Goal: Transaction & Acquisition: Purchase product/service

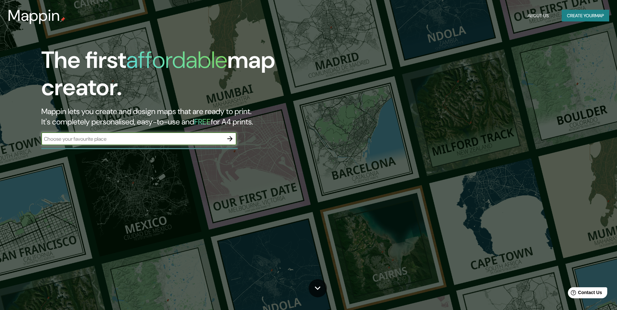
click at [175, 142] on input "text" at bounding box center [132, 138] width 182 height 7
type input "[STREET_ADDRESS]"
click at [232, 140] on icon "button" at bounding box center [230, 139] width 8 height 8
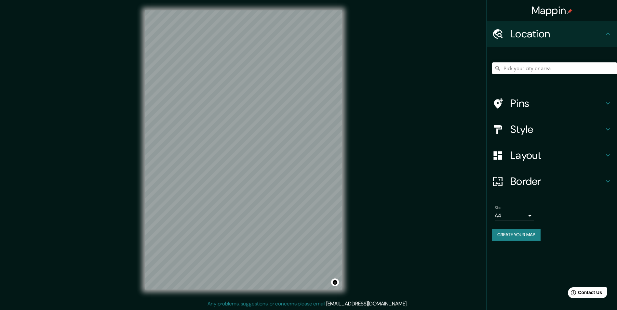
click at [547, 101] on h4 "Pins" at bounding box center [557, 103] width 94 height 13
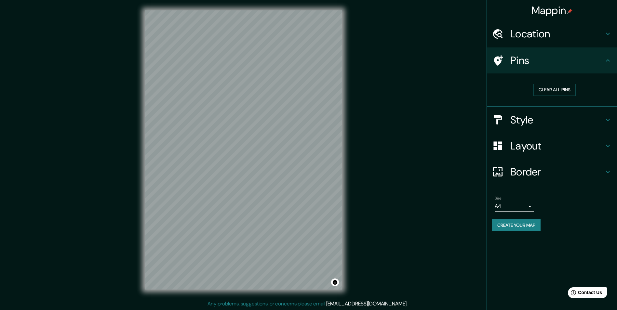
click at [509, 62] on div at bounding box center [501, 60] width 18 height 11
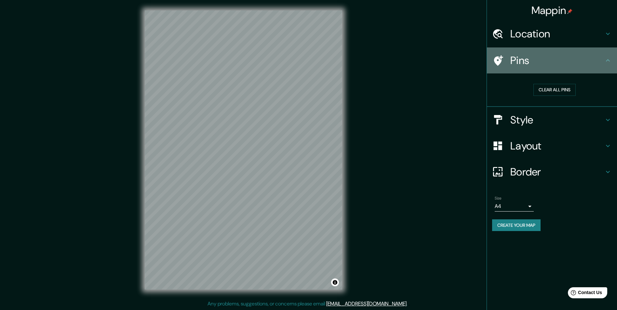
click at [498, 61] on icon at bounding box center [498, 60] width 9 height 10
click at [613, 61] on div "Pins" at bounding box center [552, 60] width 130 height 26
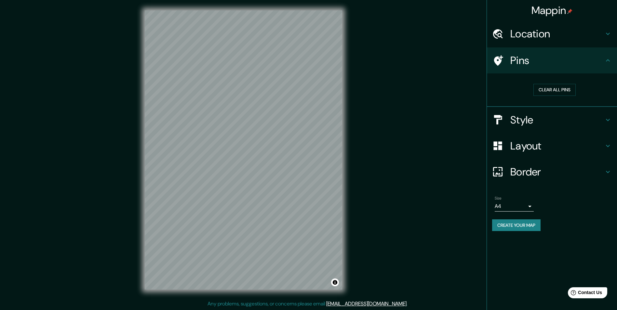
click at [611, 60] on icon at bounding box center [608, 61] width 8 height 8
click at [512, 98] on div "Clear all pins" at bounding box center [554, 90] width 125 height 22
click at [520, 120] on h4 "Style" at bounding box center [557, 119] width 94 height 13
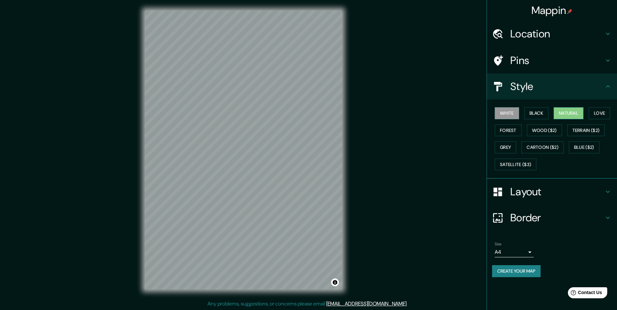
click at [564, 115] on button "Natural" at bounding box center [568, 113] width 30 height 12
click at [599, 110] on button "Love" at bounding box center [598, 113] width 21 height 12
click at [509, 129] on button "Forest" at bounding box center [507, 130] width 27 height 12
click at [503, 143] on button "Grey" at bounding box center [504, 147] width 21 height 12
click at [504, 113] on button "White" at bounding box center [506, 113] width 24 height 12
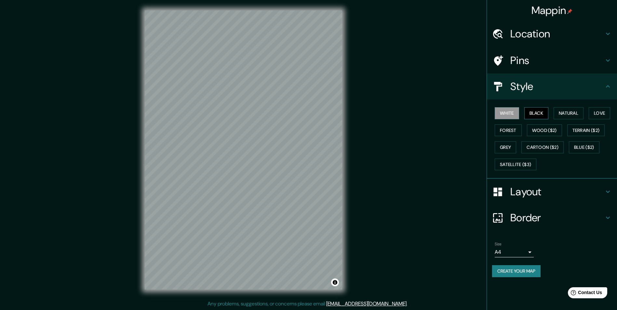
click at [533, 112] on button "Black" at bounding box center [536, 113] width 24 height 12
click at [571, 114] on button "Natural" at bounding box center [568, 113] width 30 height 12
click at [610, 112] on button "Love" at bounding box center [598, 113] width 21 height 12
click at [512, 113] on button "White" at bounding box center [506, 113] width 24 height 12
click at [530, 113] on button "Black" at bounding box center [536, 113] width 24 height 12
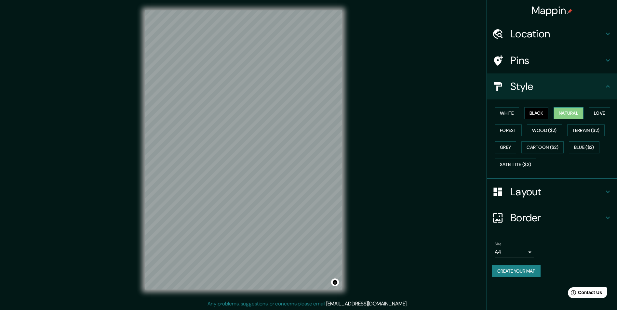
click at [562, 111] on button "Natural" at bounding box center [568, 113] width 30 height 12
click at [600, 111] on button "Love" at bounding box center [598, 113] width 21 height 12
click at [521, 195] on h4 "Layout" at bounding box center [557, 191] width 94 height 13
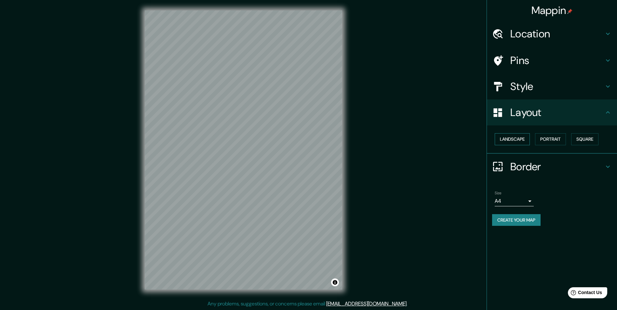
click at [524, 141] on button "Landscape" at bounding box center [511, 139] width 35 height 12
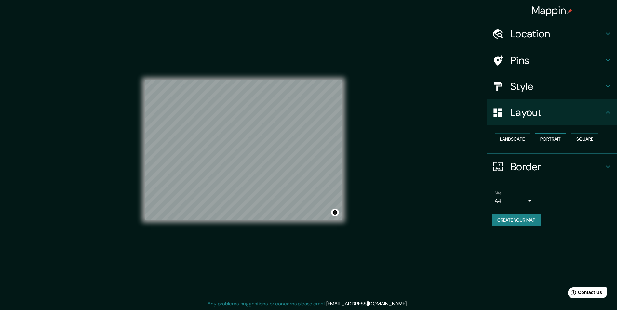
click at [546, 139] on button "Portrait" at bounding box center [550, 139] width 31 height 12
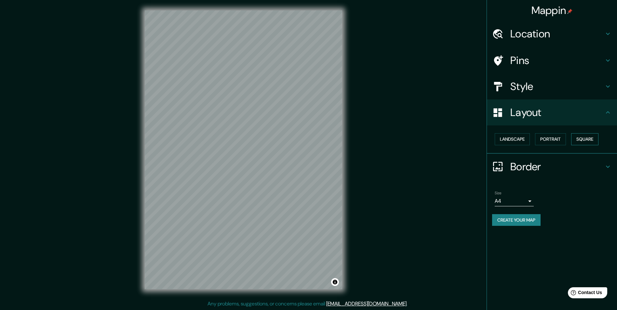
click at [579, 138] on button "Square" at bounding box center [584, 139] width 27 height 12
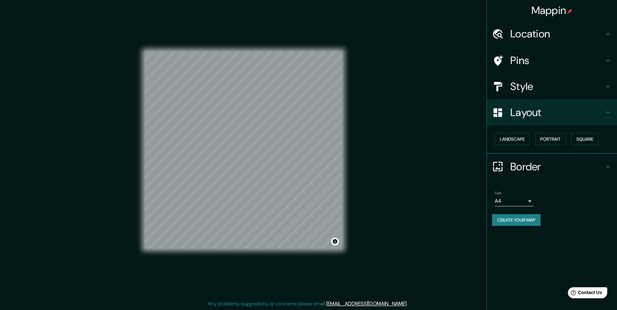
click at [527, 161] on h4 "Border" at bounding box center [557, 166] width 94 height 13
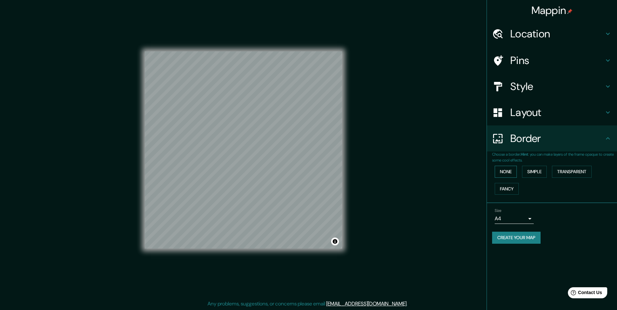
click at [505, 174] on button "None" at bounding box center [505, 172] width 22 height 12
click at [531, 171] on button "Simple" at bounding box center [534, 172] width 25 height 12
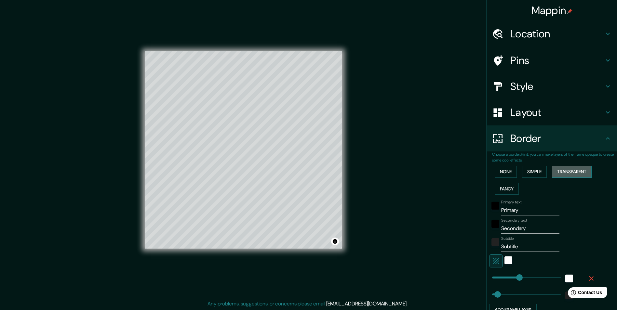
click at [553, 170] on button "Transparent" at bounding box center [572, 172] width 40 height 12
click at [501, 186] on button "Fancy" at bounding box center [506, 189] width 24 height 12
click at [502, 169] on button "None" at bounding box center [505, 172] width 22 height 12
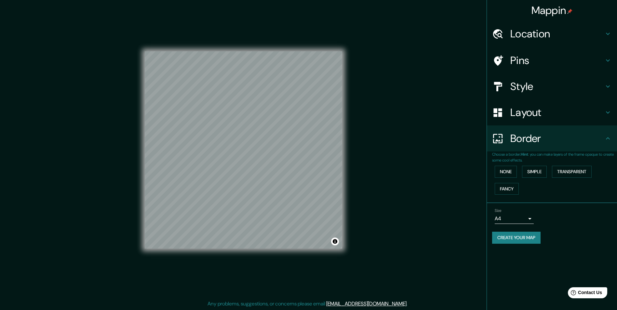
click at [529, 219] on body "Mappin Location Pins Style Layout Border Choose a border. Hint : you can make l…" at bounding box center [308, 155] width 617 height 310
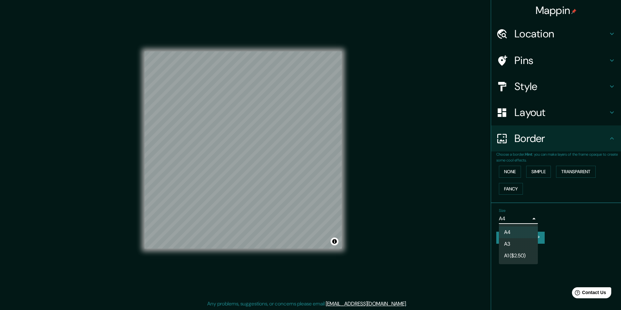
click at [518, 240] on li "A3" at bounding box center [518, 244] width 39 height 12
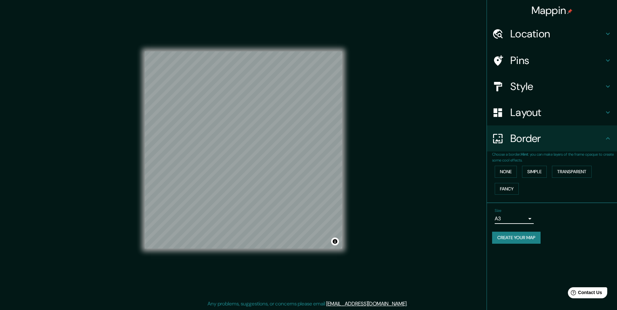
click at [524, 238] on button "Create your map" at bounding box center [516, 238] width 48 height 12
click at [513, 238] on button "Create your map" at bounding box center [516, 238] width 48 height 12
click at [608, 60] on icon at bounding box center [608, 61] width 8 height 8
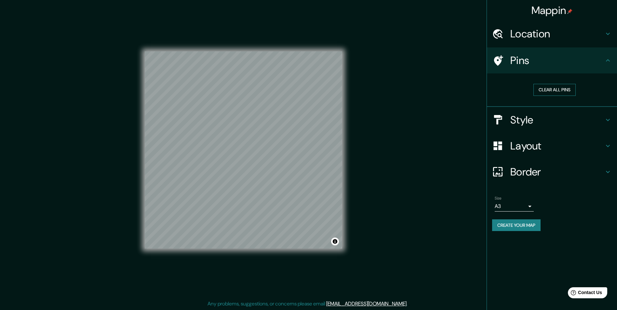
click at [544, 86] on button "Clear all pins" at bounding box center [554, 90] width 42 height 12
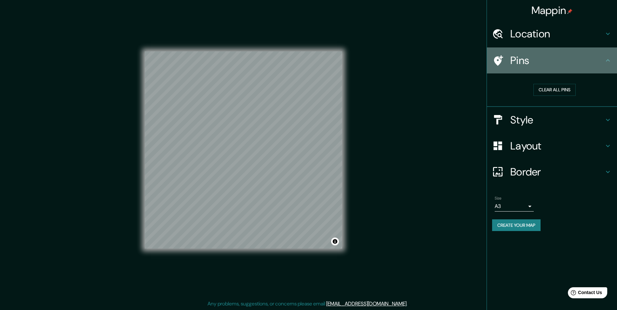
click at [525, 65] on h4 "Pins" at bounding box center [557, 60] width 94 height 13
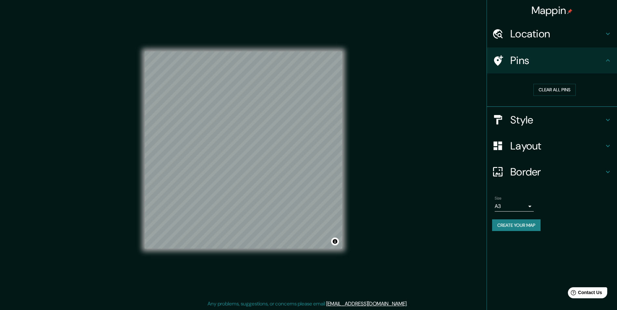
click at [502, 84] on div "Clear all pins" at bounding box center [554, 90] width 114 height 12
click at [502, 89] on div "Clear all pins" at bounding box center [554, 90] width 114 height 12
click at [548, 90] on button "Clear all pins" at bounding box center [554, 90] width 42 height 12
click at [527, 212] on div "Size A3 a4" at bounding box center [552, 203] width 120 height 21
click at [530, 207] on body "Mappin Location Pins Clear all pins Style Layout Border Choose a border. Hint :…" at bounding box center [308, 155] width 617 height 310
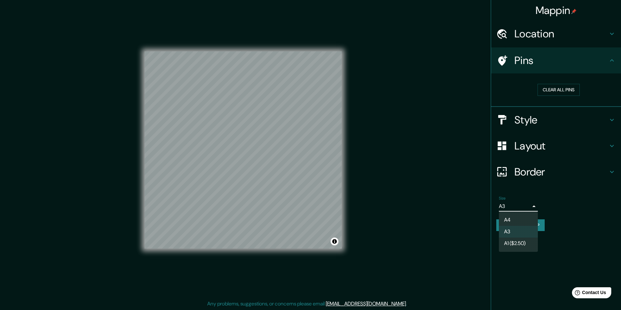
click at [512, 217] on li "A4" at bounding box center [518, 220] width 39 height 12
type input "single"
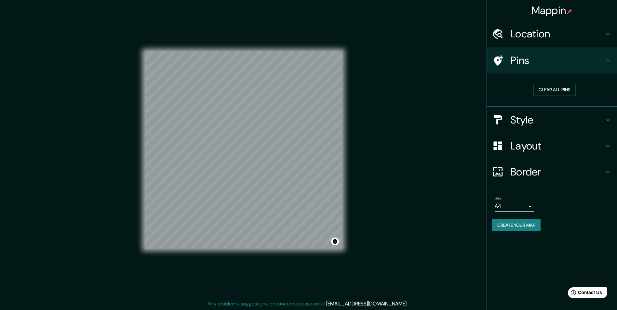
click at [564, 202] on div "Size A4 single" at bounding box center [552, 203] width 120 height 21
click at [523, 227] on button "Create your map" at bounding box center [516, 225] width 48 height 12
